Goal: Find specific page/section: Find specific page/section

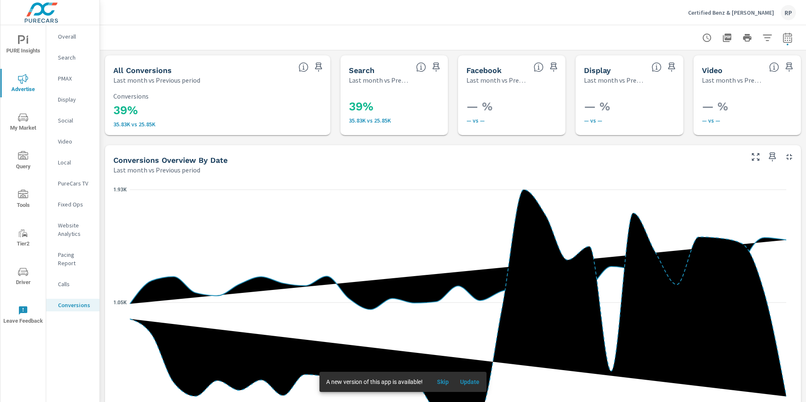
scroll to position [460, 0]
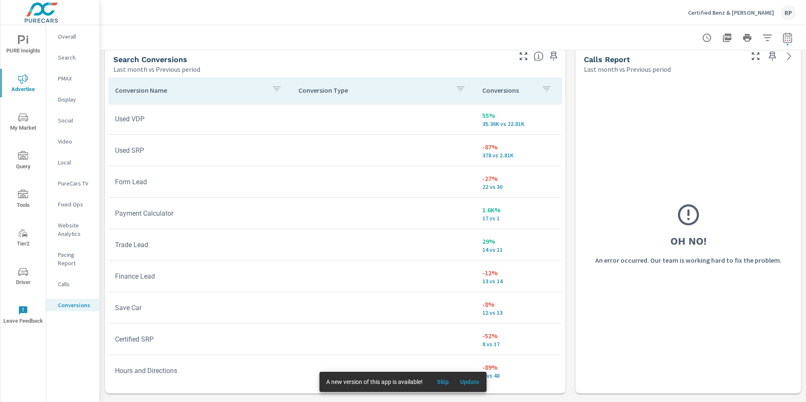
click at [27, 45] on span "PURE Insights" at bounding box center [23, 45] width 40 height 21
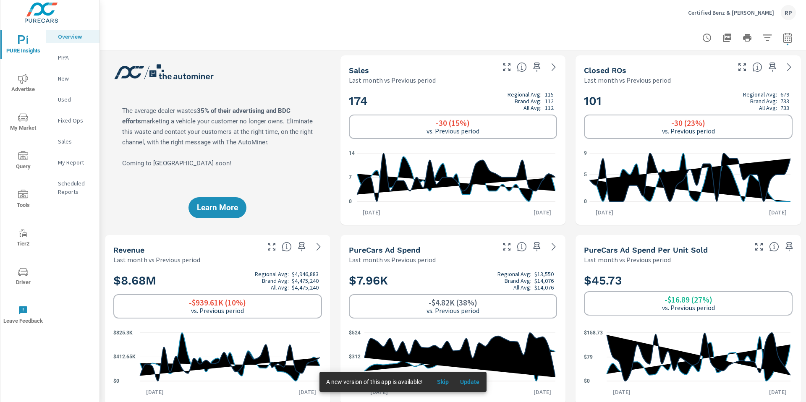
click at [470, 79] on div "Last month vs Previous period" at bounding box center [421, 80] width 145 height 10
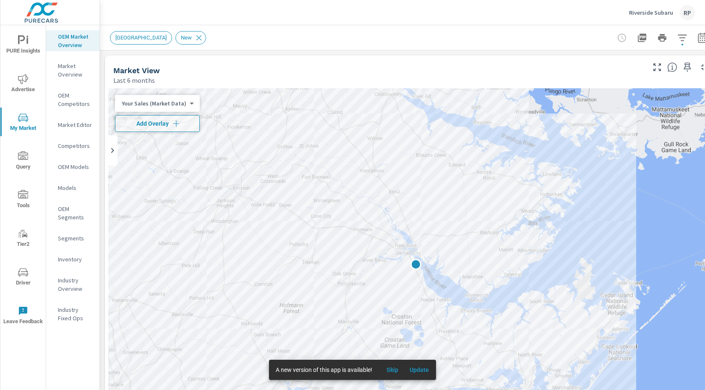
scroll to position [0, 0]
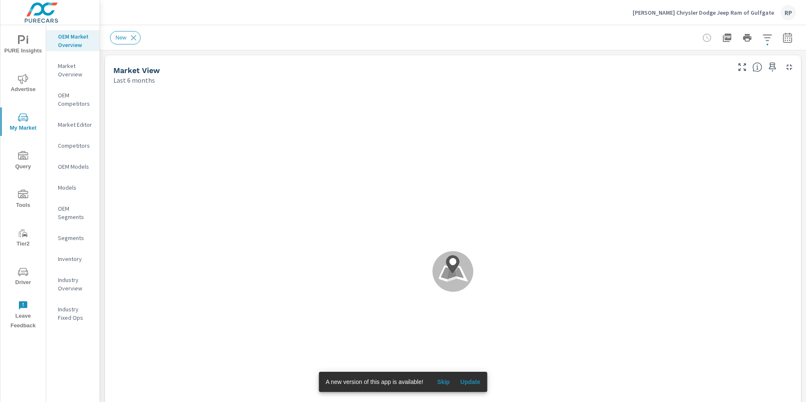
click at [71, 123] on p "Market Editor" at bounding box center [75, 124] width 35 height 8
